Goal: Task Accomplishment & Management: Use online tool/utility

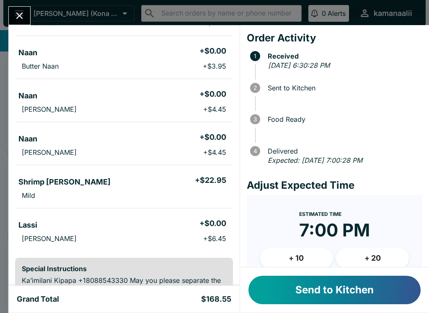
click at [339, 288] on button "Send to Kitchen" at bounding box center [334, 290] width 172 height 28
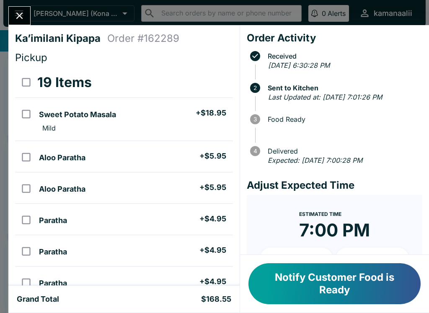
click at [25, 69] on th "orders table" at bounding box center [25, 82] width 21 height 31
click at [21, 75] on input "select all" at bounding box center [26, 82] width 19 height 19
checkbox input "true"
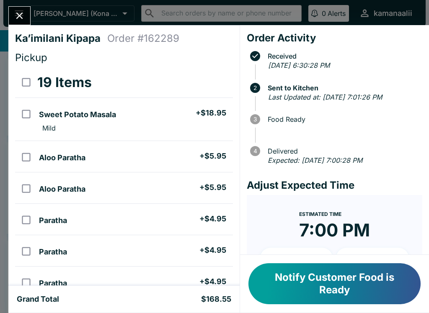
checkbox input "true"
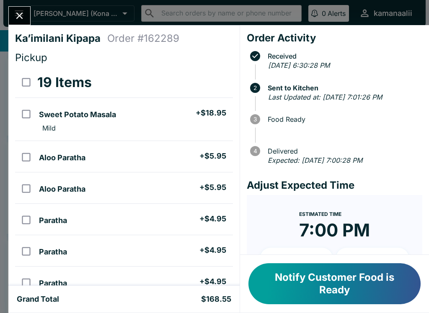
checkbox input "true"
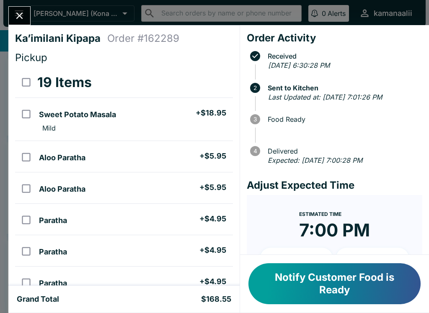
checkbox input "true"
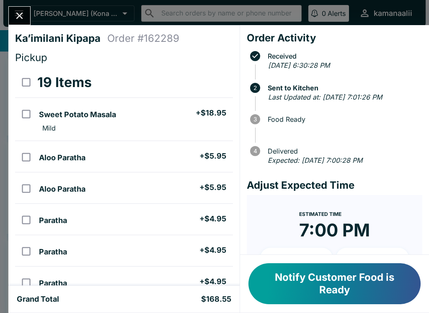
checkbox input "true"
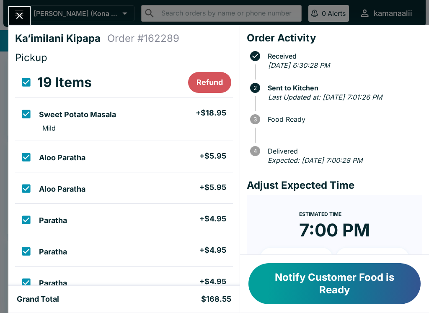
click at [25, 78] on input "select all" at bounding box center [26, 82] width 19 height 19
checkbox input "false"
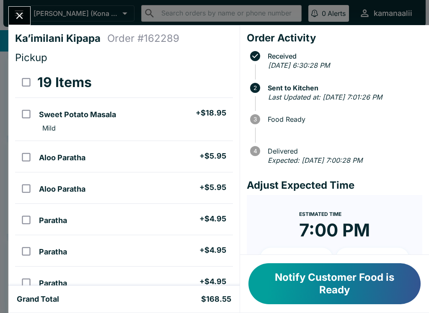
checkbox input "false"
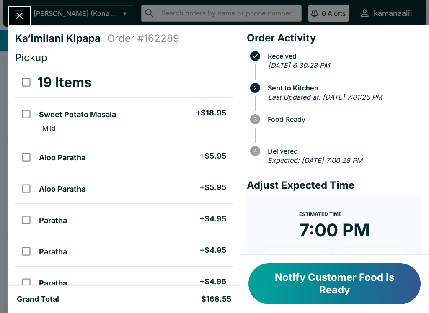
checkbox input "false"
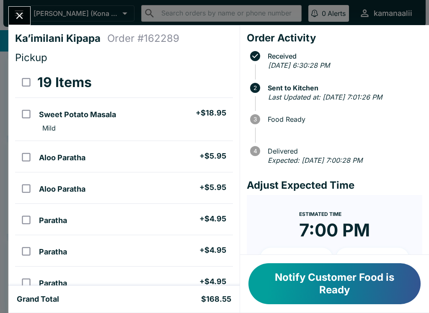
checkbox input "false"
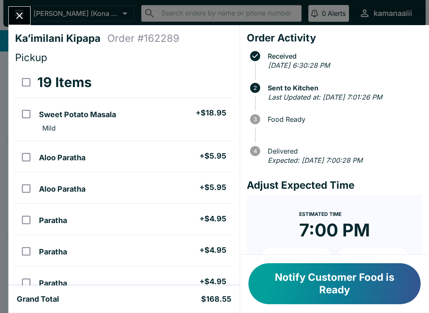
checkbox input "false"
click at [19, 12] on icon "Close" at bounding box center [19, 15] width 11 height 11
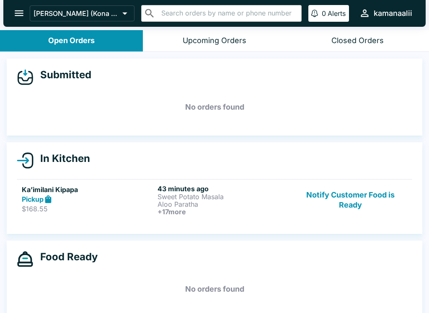
click at [284, 190] on h6 "43 minutes ago" at bounding box center [223, 189] width 132 height 8
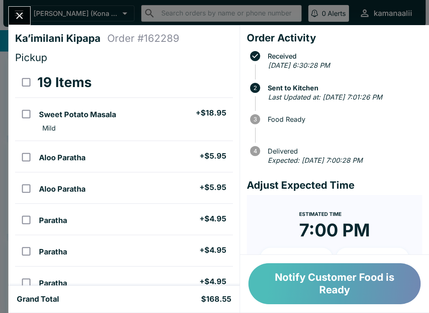
click at [311, 281] on button "Notify Customer Food is Ready" at bounding box center [334, 283] width 172 height 41
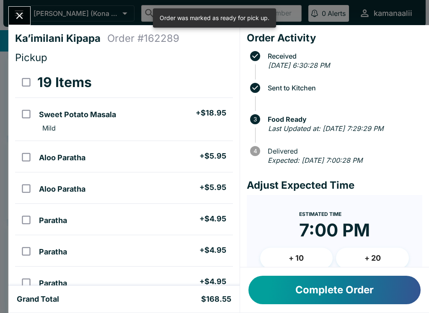
click at [309, 290] on button "Complete Order" at bounding box center [334, 290] width 172 height 28
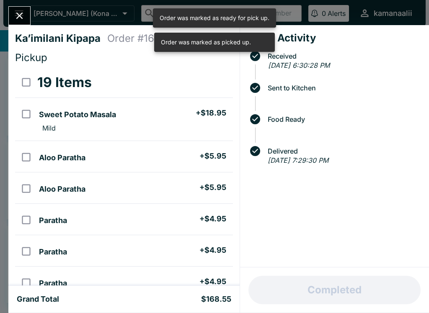
click at [10, 25] on div at bounding box center [19, 15] width 22 height 19
click at [14, 14] on icon "Close" at bounding box center [19, 15] width 11 height 11
